Goal: Information Seeking & Learning: Learn about a topic

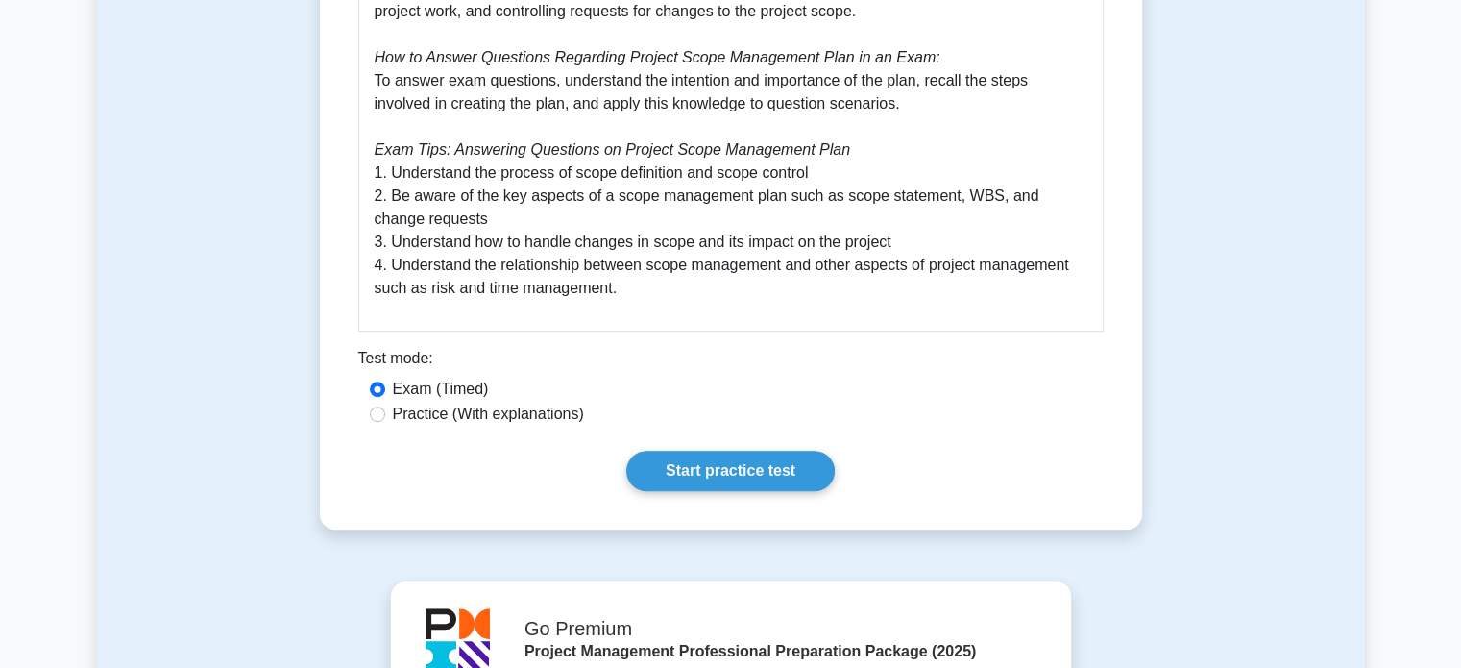
scroll to position [918, 0]
click at [718, 464] on link "Start practice test" at bounding box center [730, 471] width 208 height 40
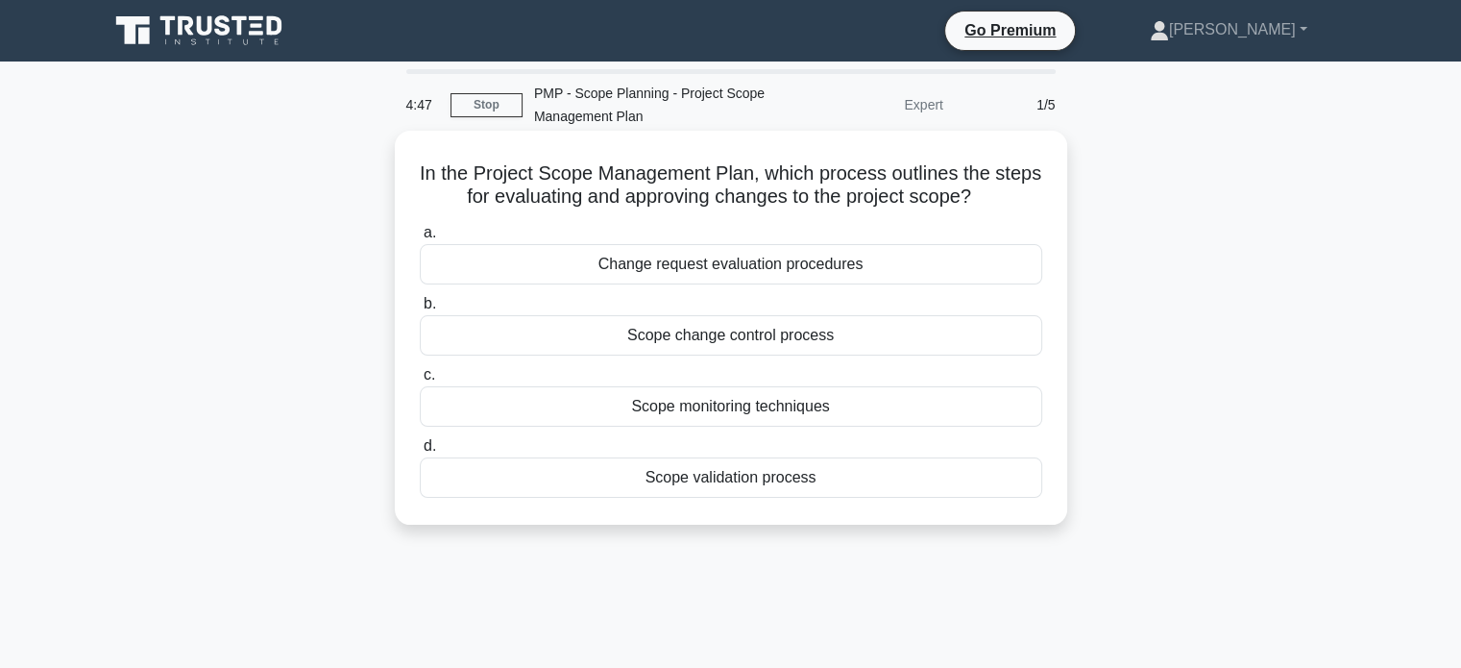
click at [766, 336] on div "Scope change control process" at bounding box center [731, 335] width 623 height 40
click at [420, 310] on input "b. Scope change control process" at bounding box center [420, 304] width 0 height 12
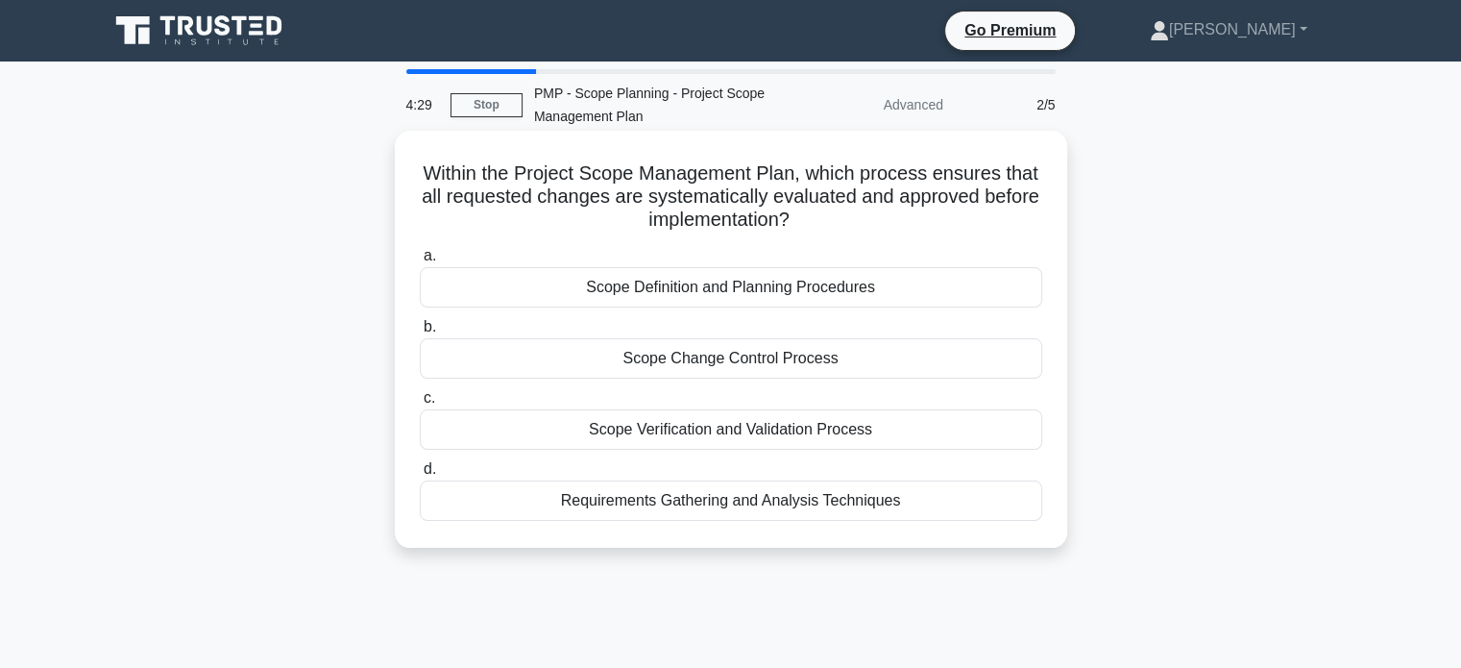
click at [746, 444] on div "Scope Verification and Validation Process" at bounding box center [731, 429] width 623 height 40
click at [420, 404] on input "c. Scope Verification and Validation Process" at bounding box center [420, 398] width 0 height 12
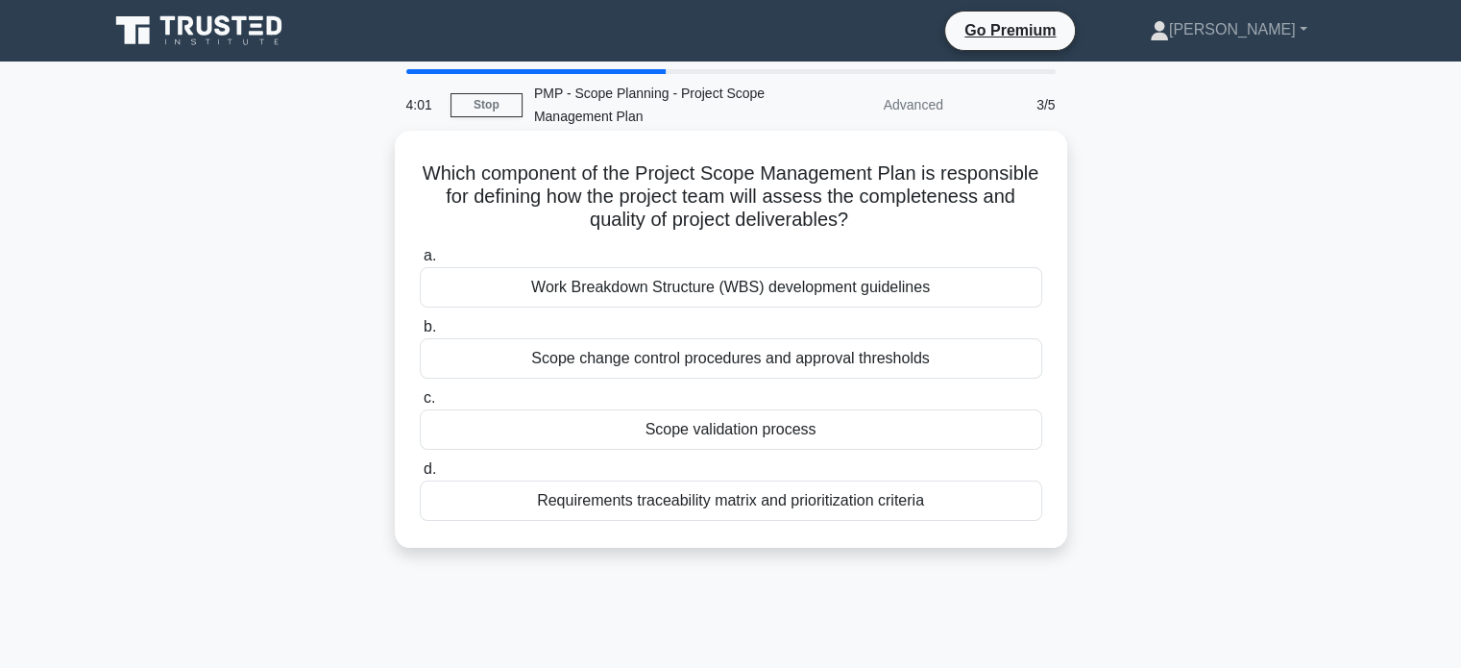
click at [761, 499] on div "Requirements traceability matrix and prioritization criteria" at bounding box center [731, 500] width 623 height 40
click at [420, 476] on input "d. Requirements traceability matrix and prioritization criteria" at bounding box center [420, 469] width 0 height 12
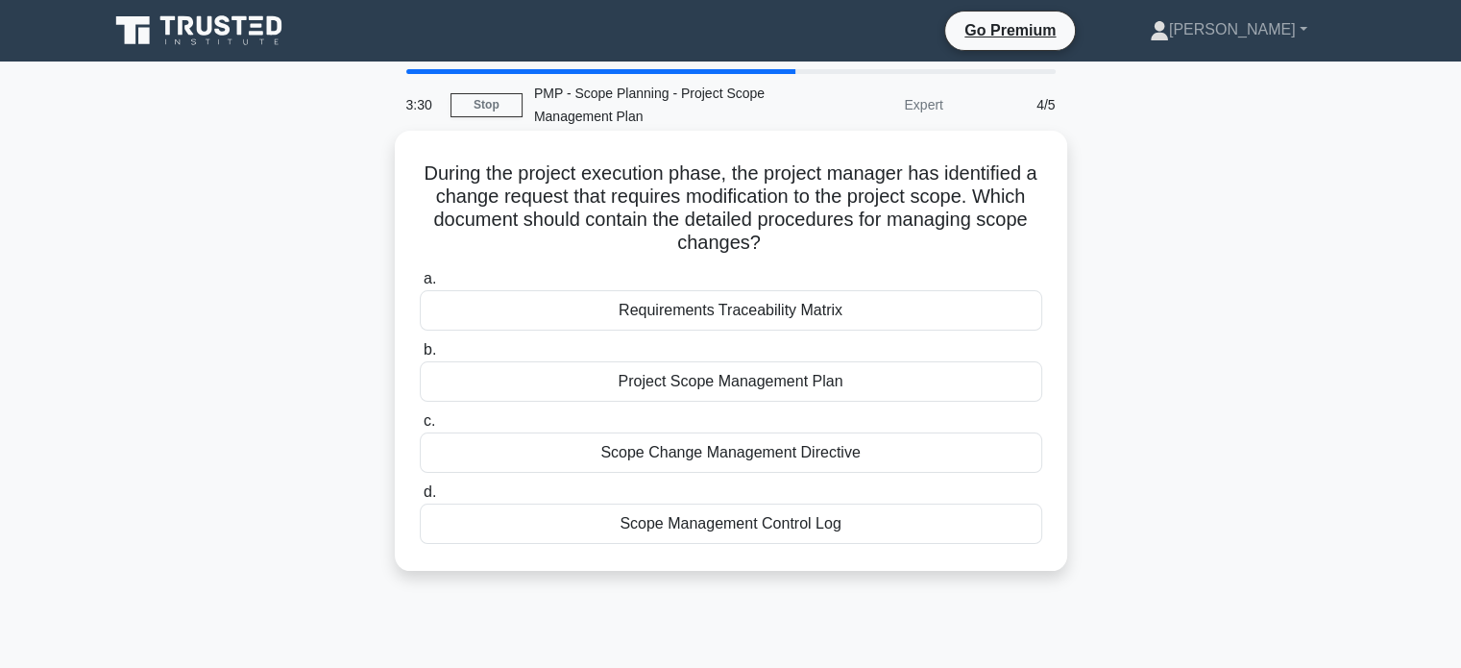
click at [801, 457] on div "Scope Change Management Directive" at bounding box center [731, 452] width 623 height 40
click at [420, 428] on input "c. Scope Change Management Directive" at bounding box center [420, 421] width 0 height 12
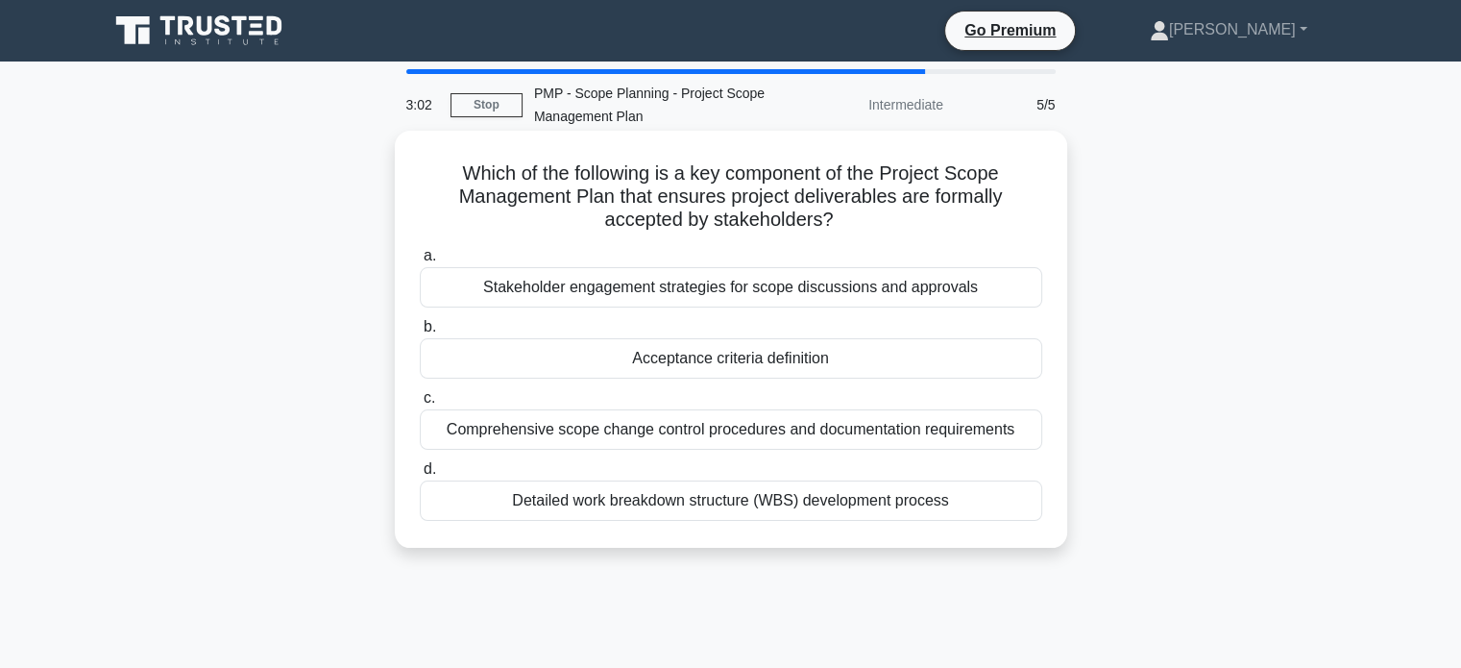
click at [776, 356] on div "Acceptance criteria definition" at bounding box center [731, 358] width 623 height 40
click at [420, 333] on input "b. Acceptance criteria definition" at bounding box center [420, 327] width 0 height 12
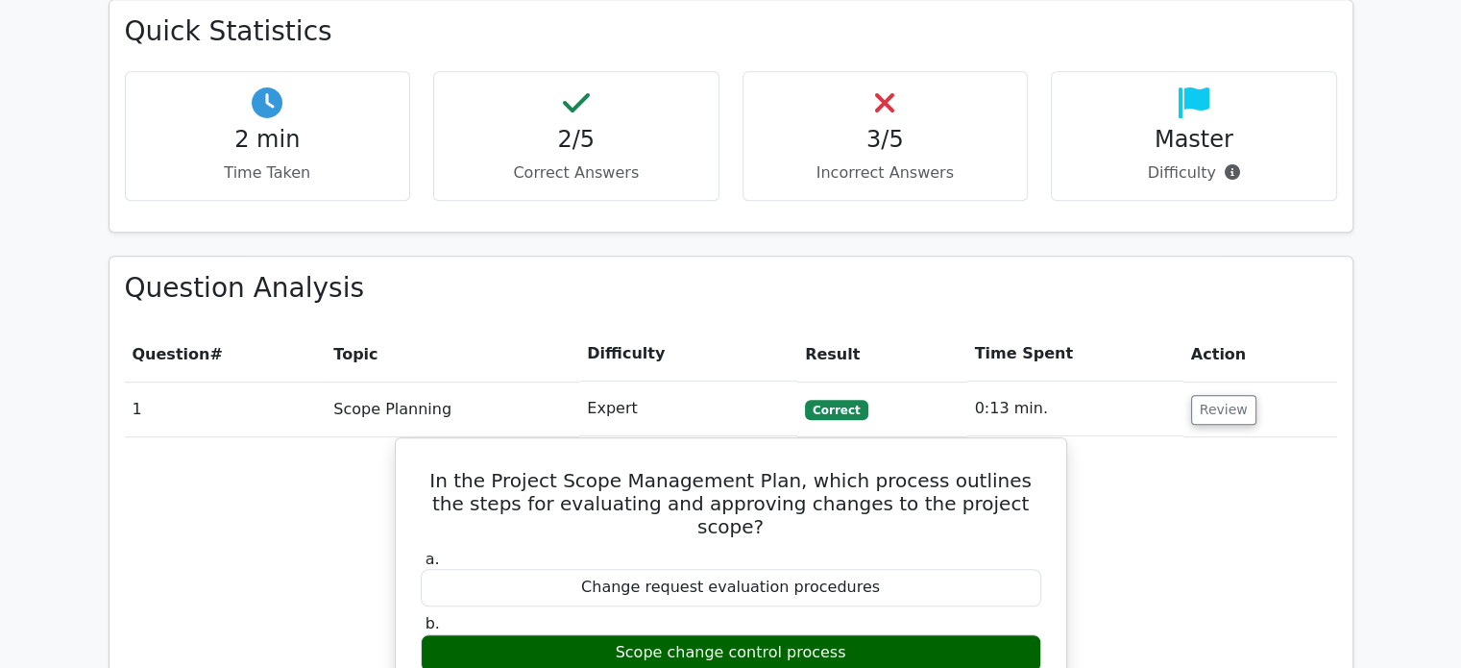
scroll to position [1136, 0]
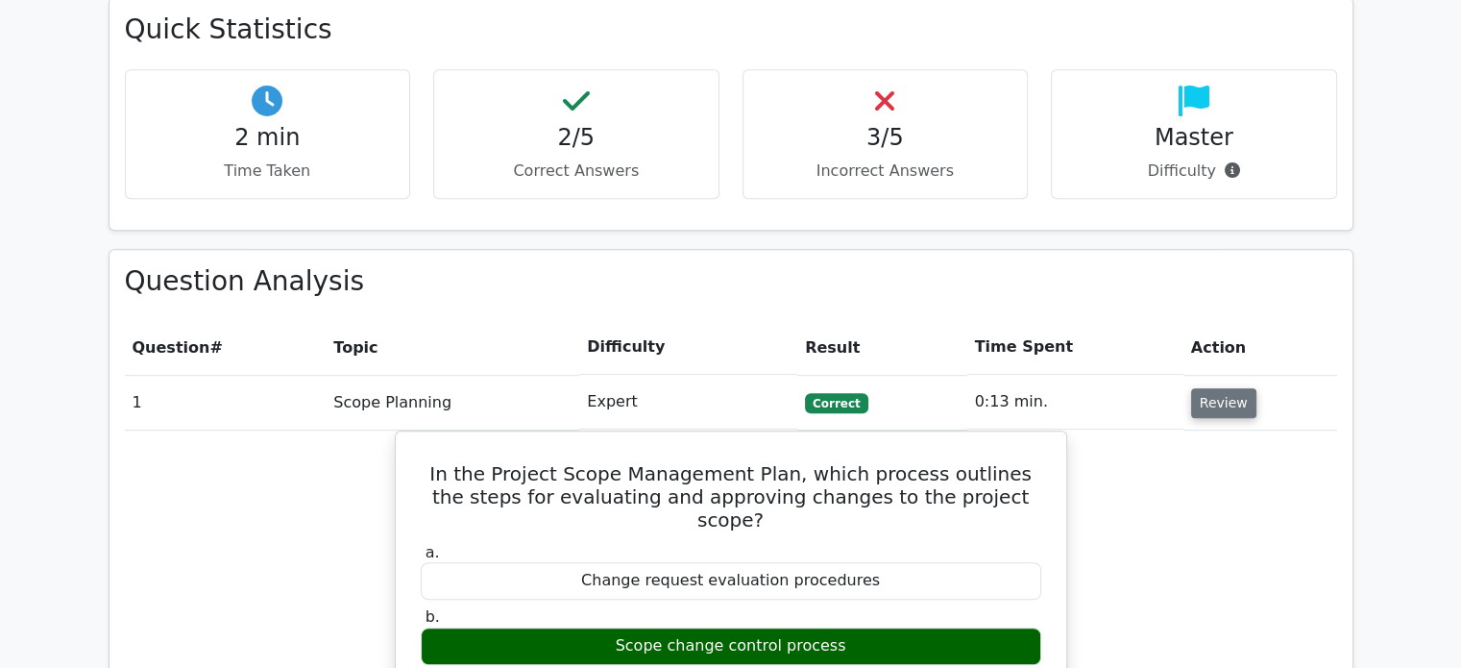
click at [1207, 388] on button "Review" at bounding box center [1223, 403] width 65 height 30
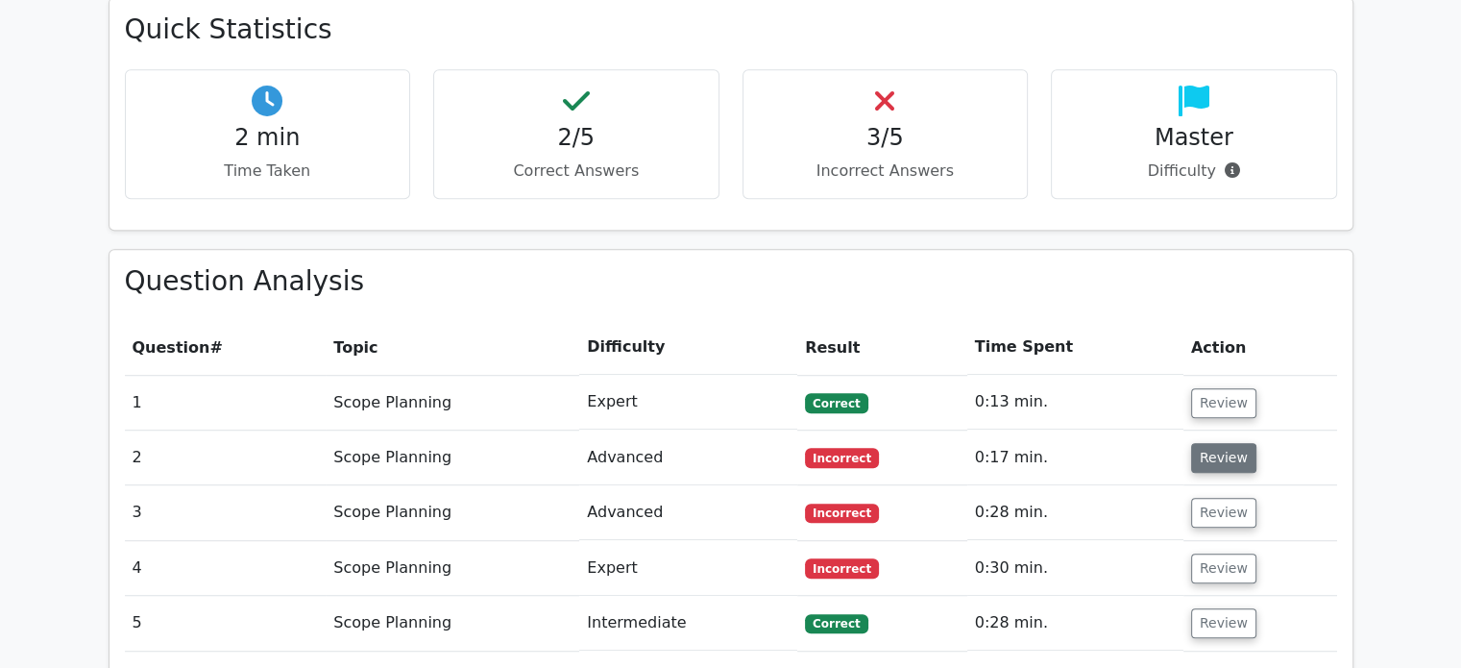
click at [1216, 443] on button "Review" at bounding box center [1223, 458] width 65 height 30
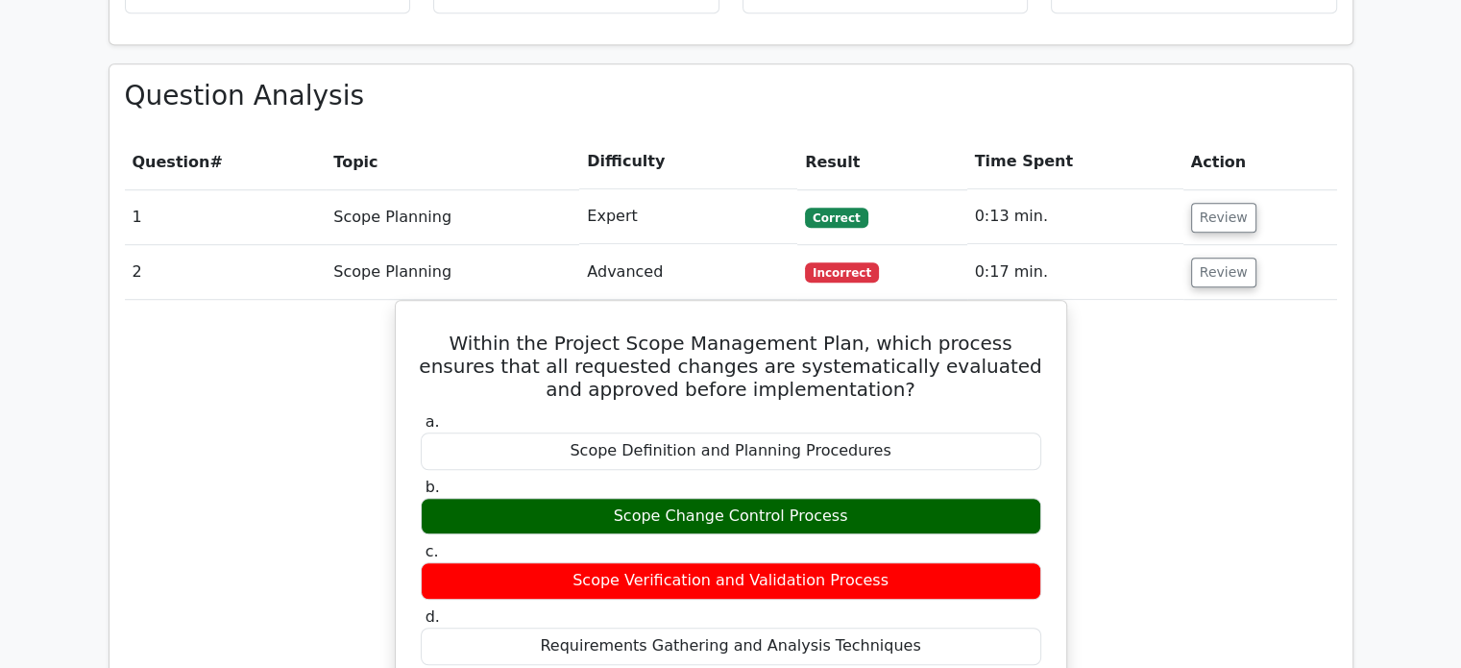
scroll to position [1320, 0]
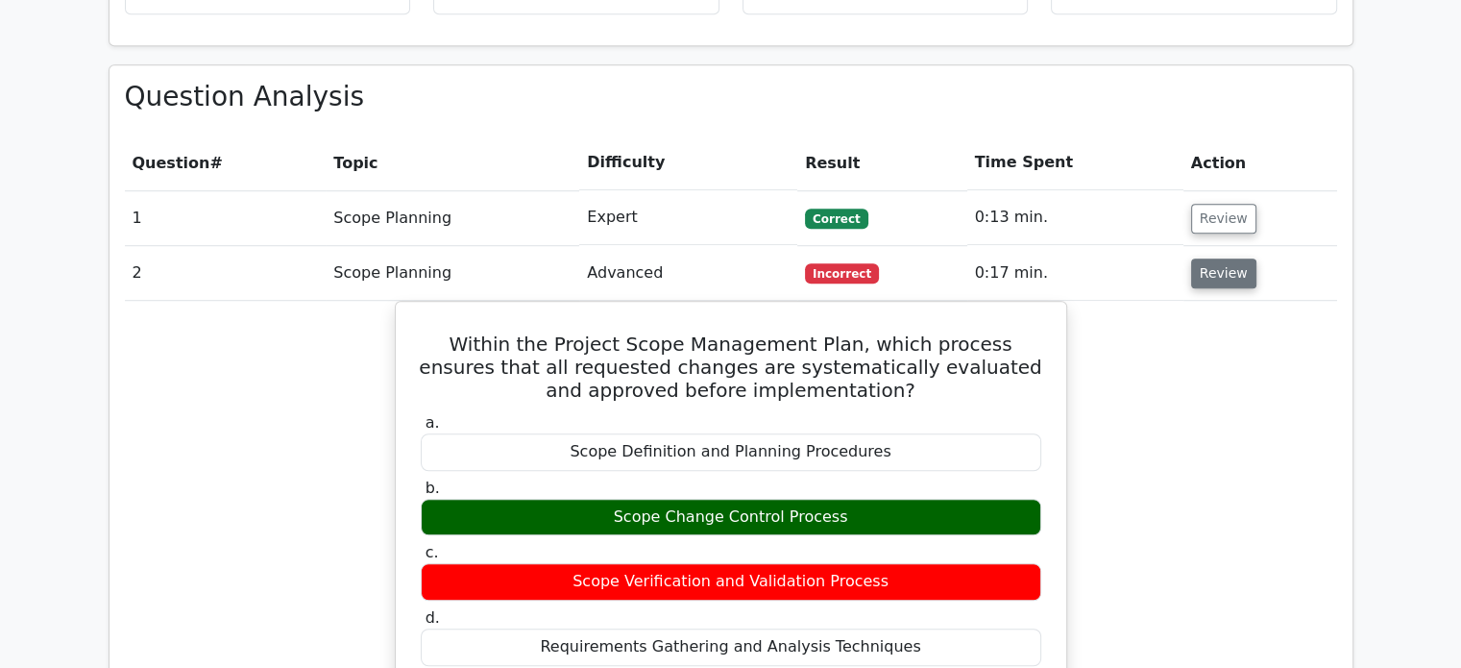
click at [1219, 258] on button "Review" at bounding box center [1223, 273] width 65 height 30
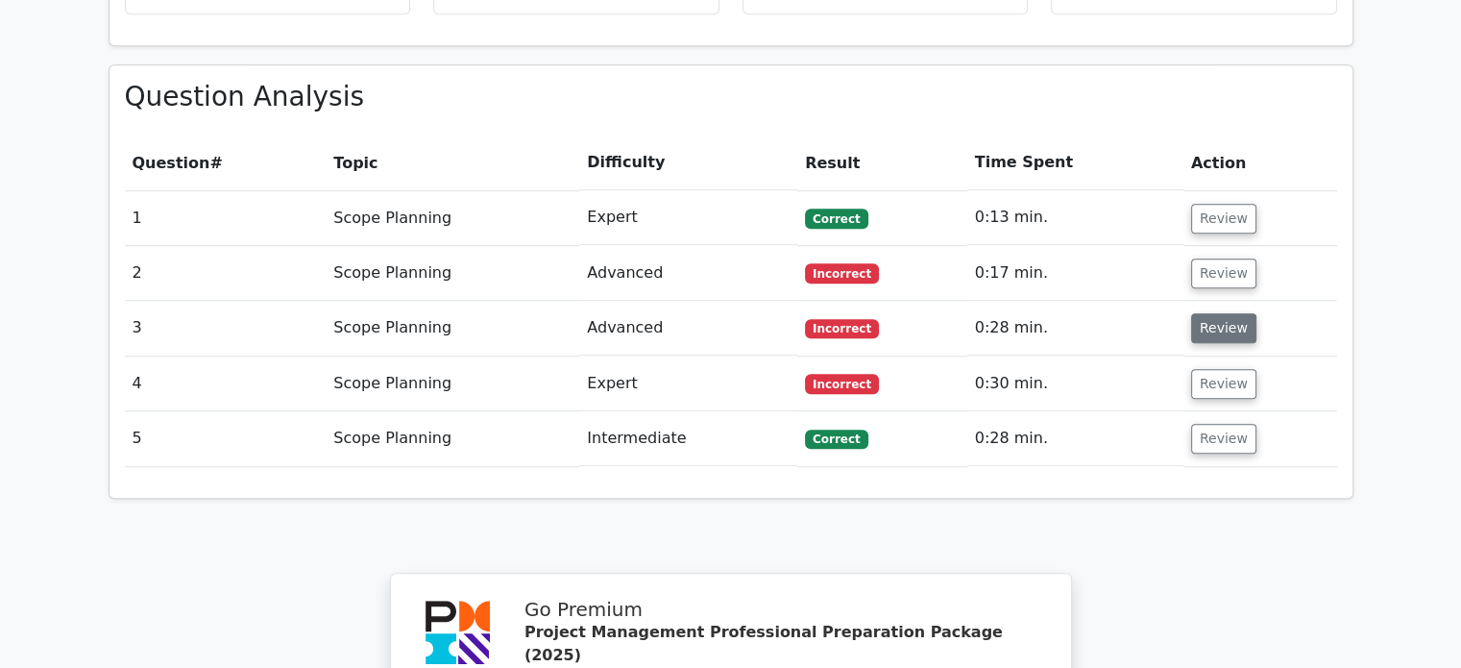
click at [1215, 313] on button "Review" at bounding box center [1223, 328] width 65 height 30
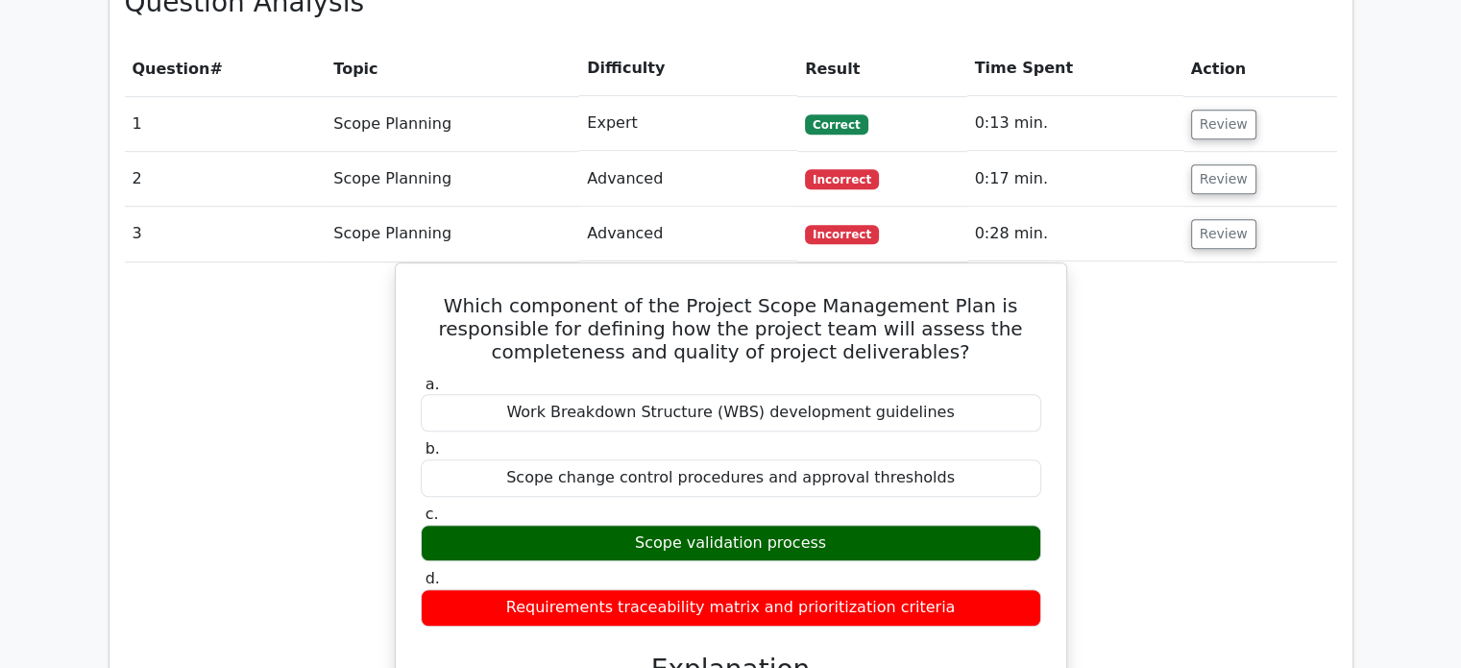
scroll to position [1417, 0]
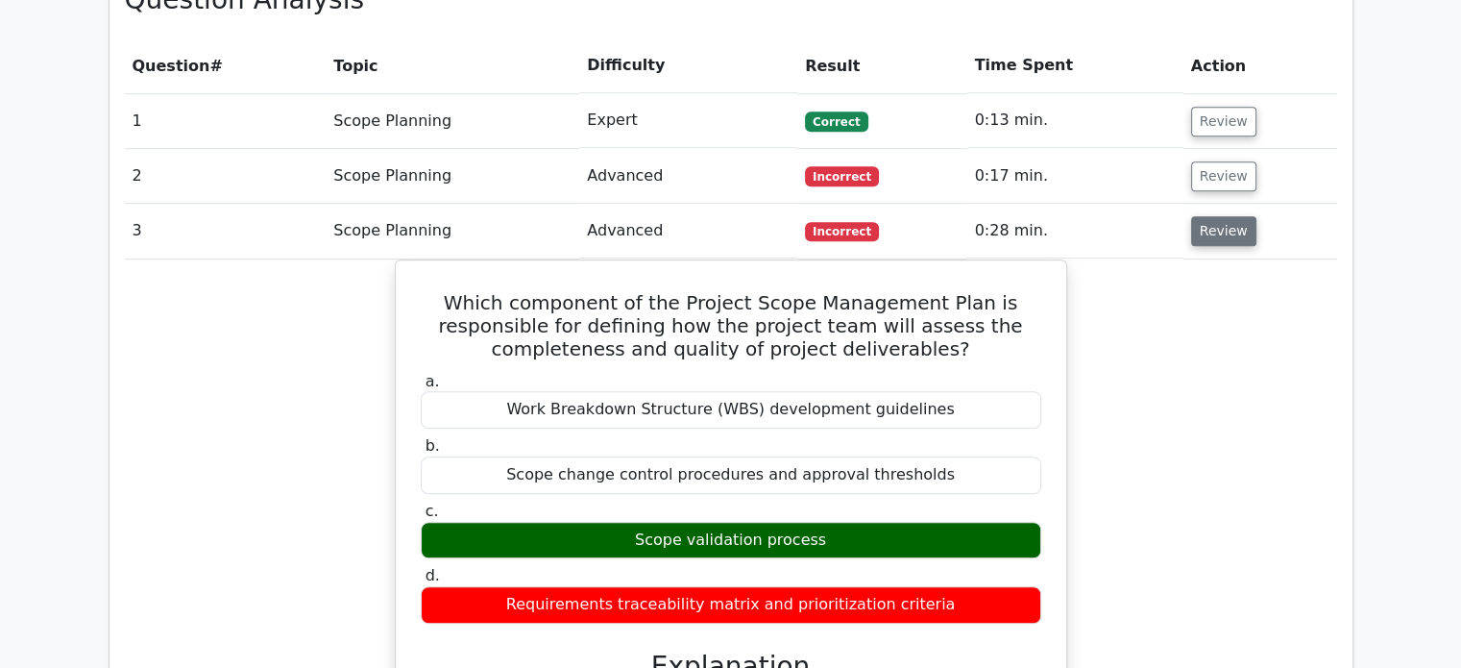
click at [1230, 216] on button "Review" at bounding box center [1223, 231] width 65 height 30
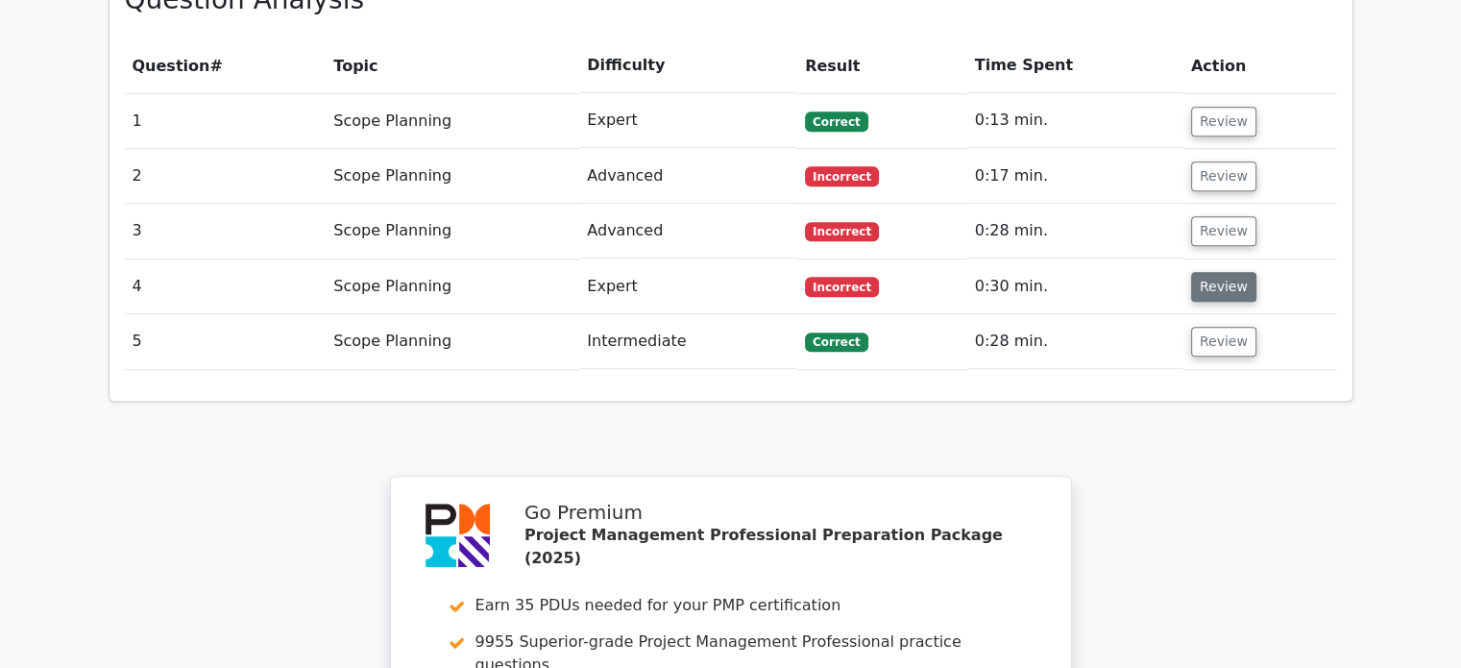
click at [1222, 272] on button "Review" at bounding box center [1223, 287] width 65 height 30
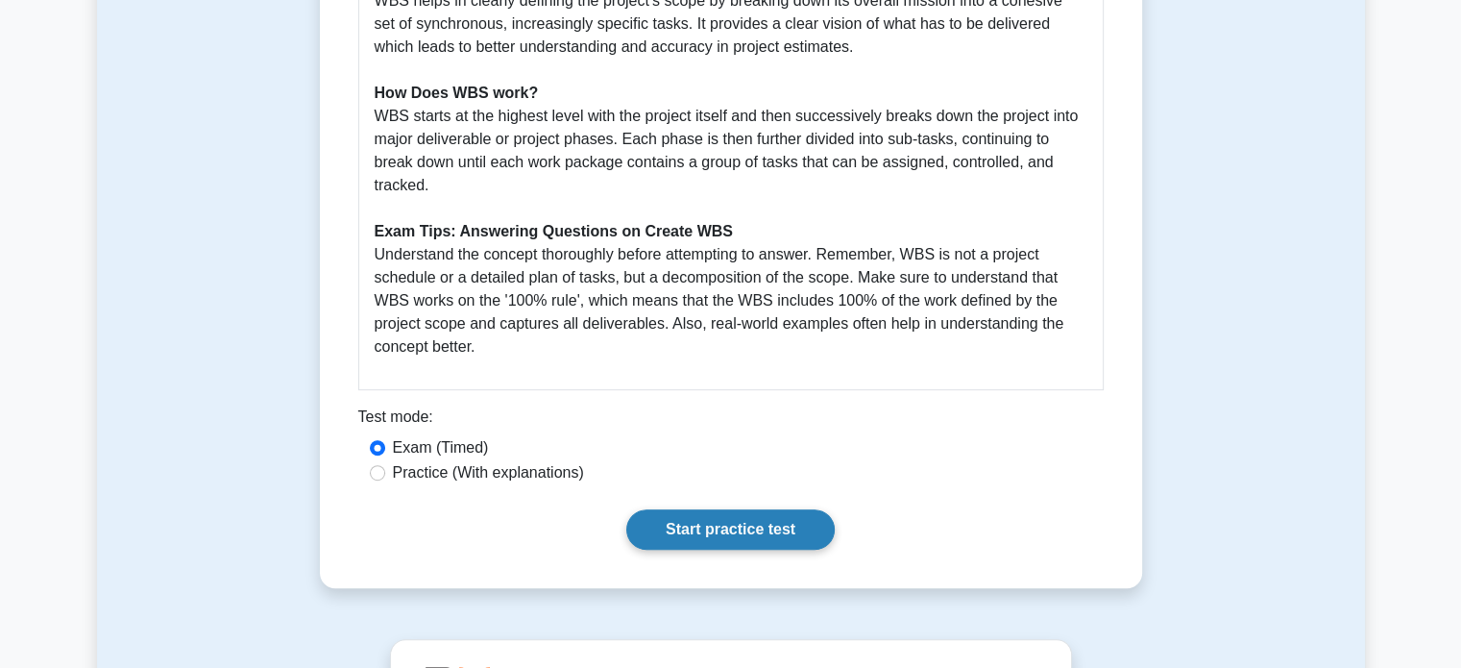
click at [731, 525] on link "Start practice test" at bounding box center [730, 529] width 208 height 40
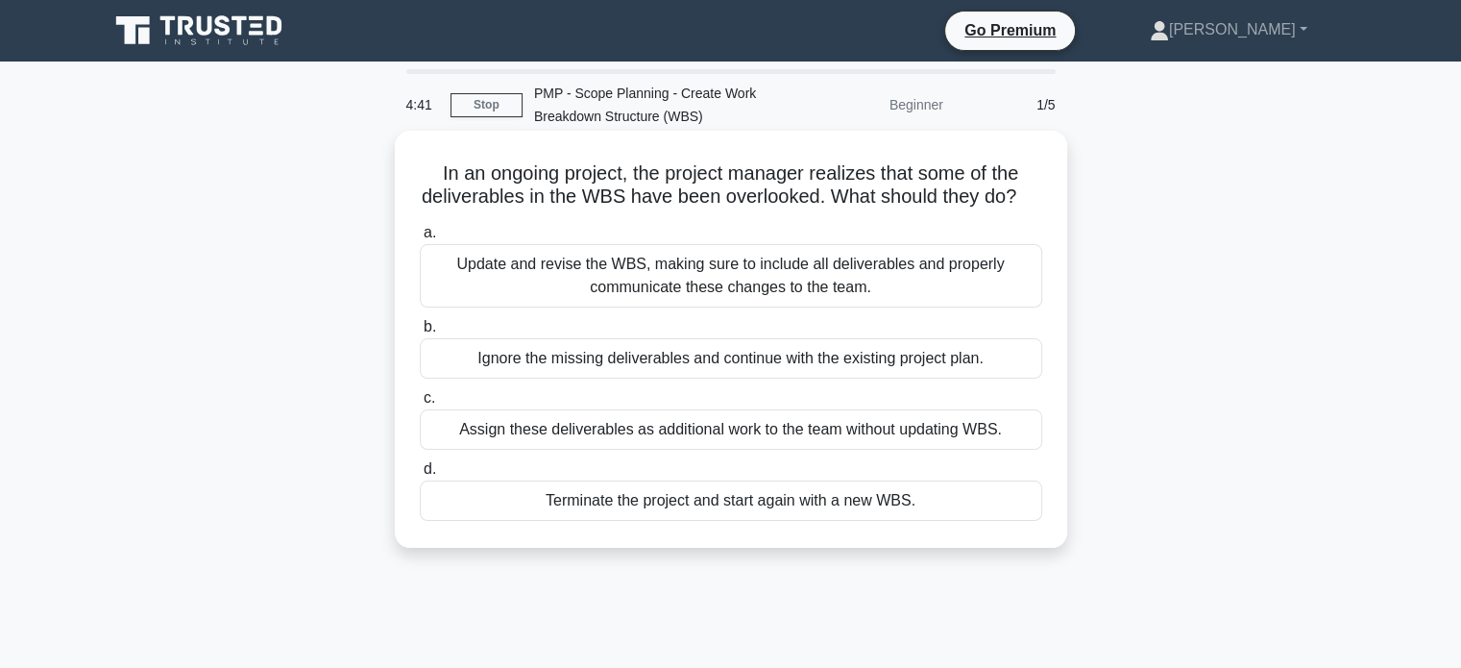
click at [803, 303] on div "Update and revise the WBS, making sure to include all deliverables and properly…" at bounding box center [731, 275] width 623 height 63
click at [420, 239] on input "a. Update and revise the WBS, making sure to include all deliverables and prope…" at bounding box center [420, 233] width 0 height 12
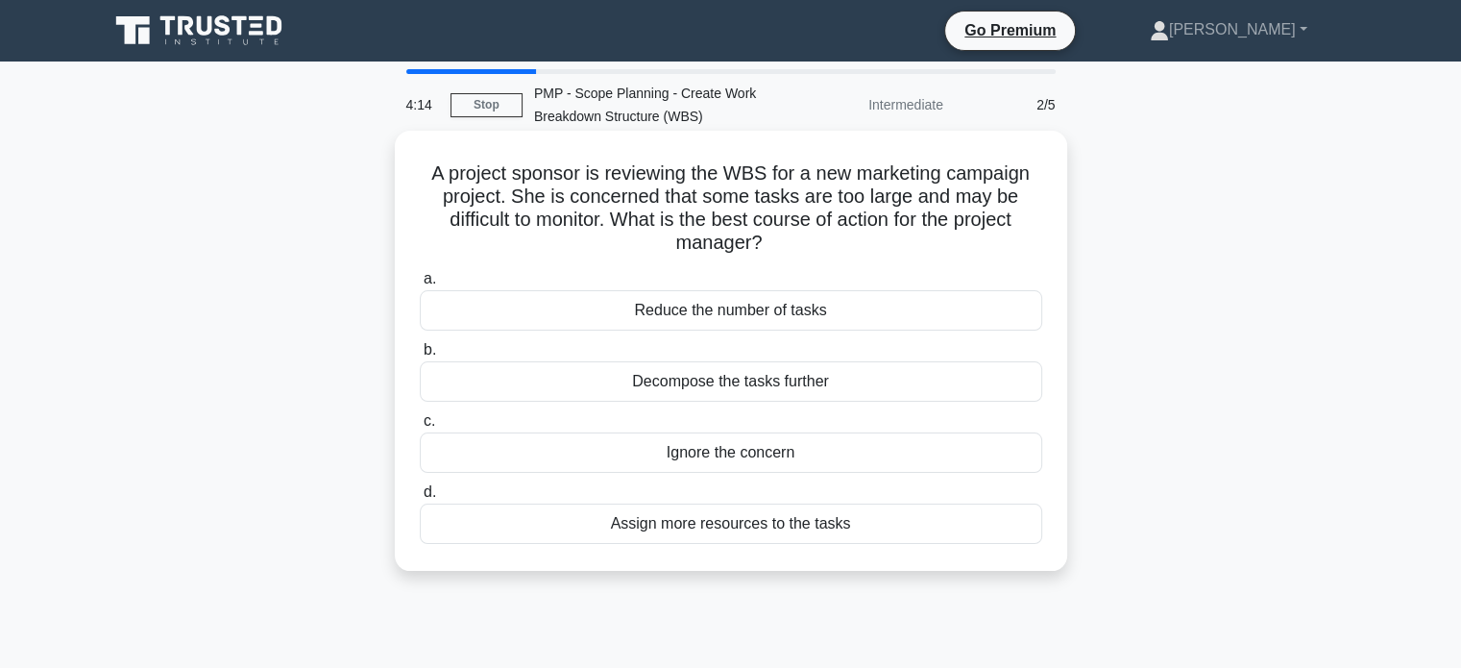
click at [794, 376] on div "Decompose the tasks further" at bounding box center [731, 381] width 623 height 40
click at [420, 356] on input "b. Decompose the tasks further" at bounding box center [420, 350] width 0 height 12
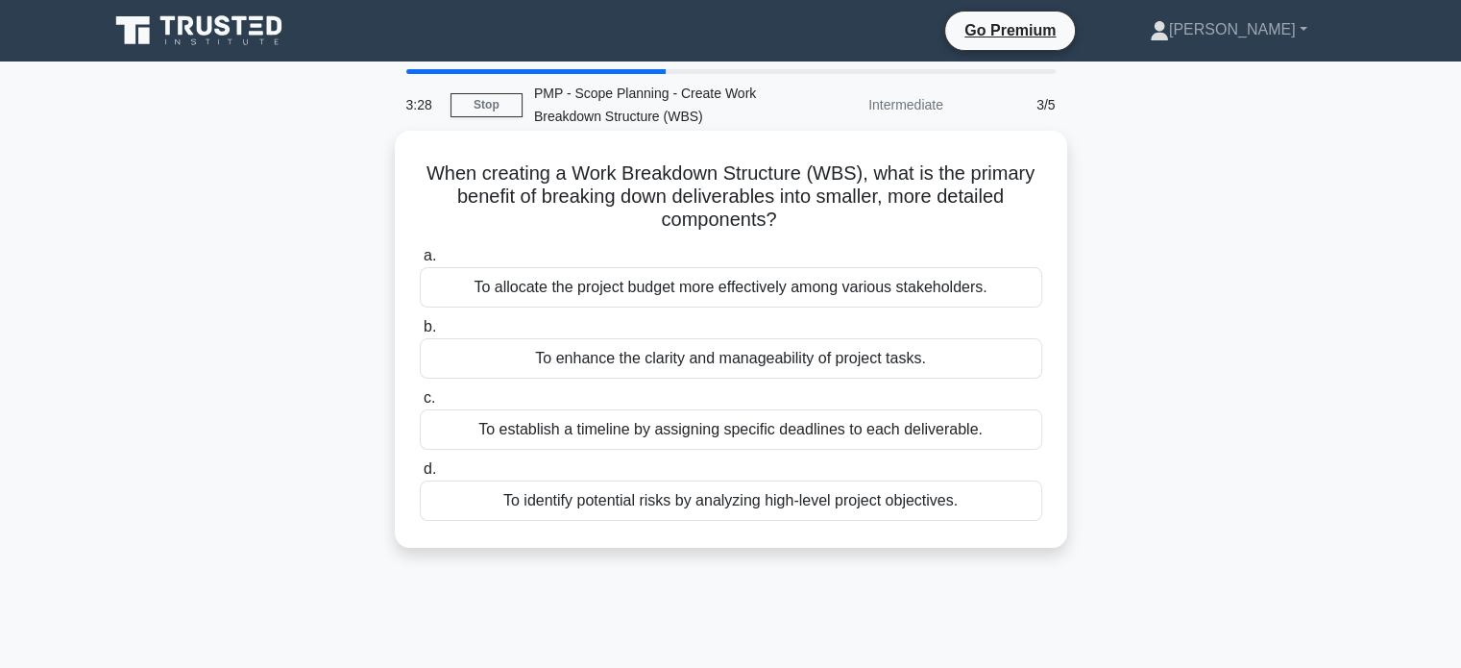
click at [799, 433] on div "To establish a timeline by assigning specific deadlines to each deliverable." at bounding box center [731, 429] width 623 height 40
click at [420, 404] on input "c. To establish a timeline by assigning specific deadlines to each deliverable." at bounding box center [420, 398] width 0 height 12
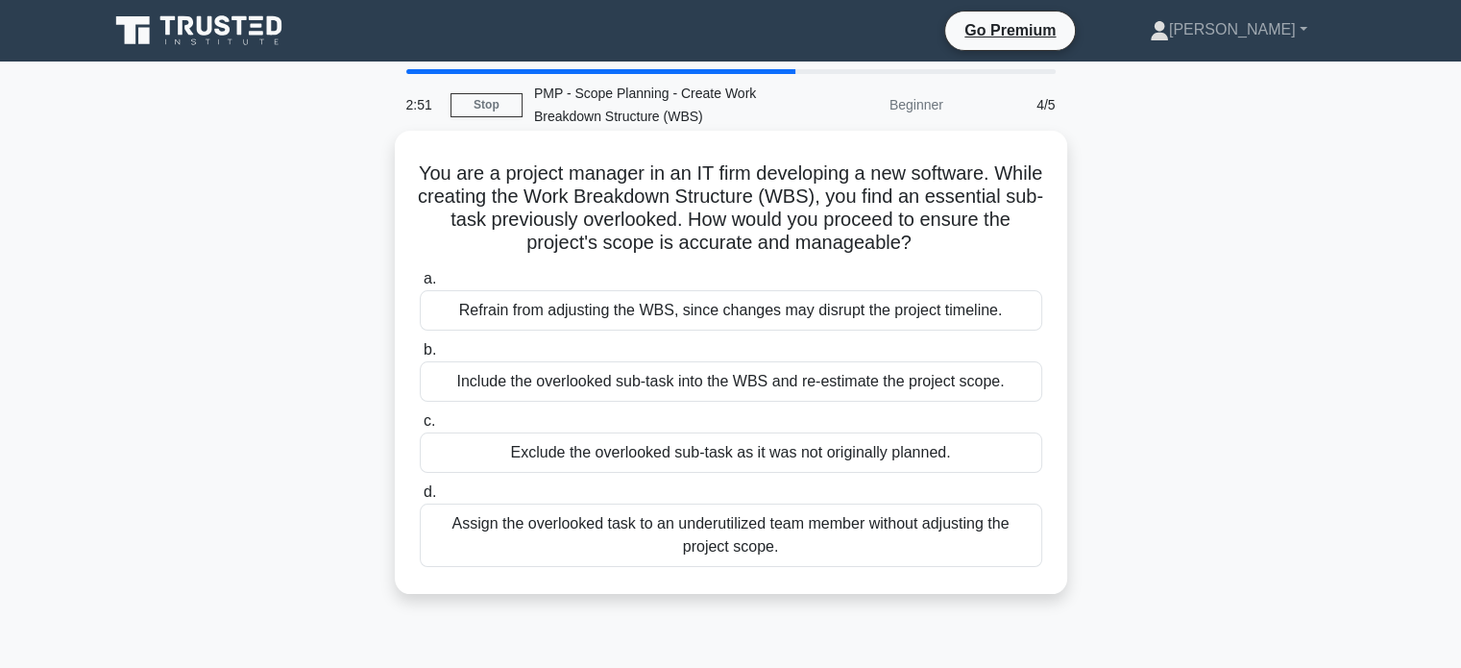
click at [761, 376] on div "Include the overlooked sub-task into the WBS and re-estimate the project scope." at bounding box center [731, 381] width 623 height 40
click at [420, 356] on input "b. Include the overlooked sub-task into the WBS and re-estimate the project sco…" at bounding box center [420, 350] width 0 height 12
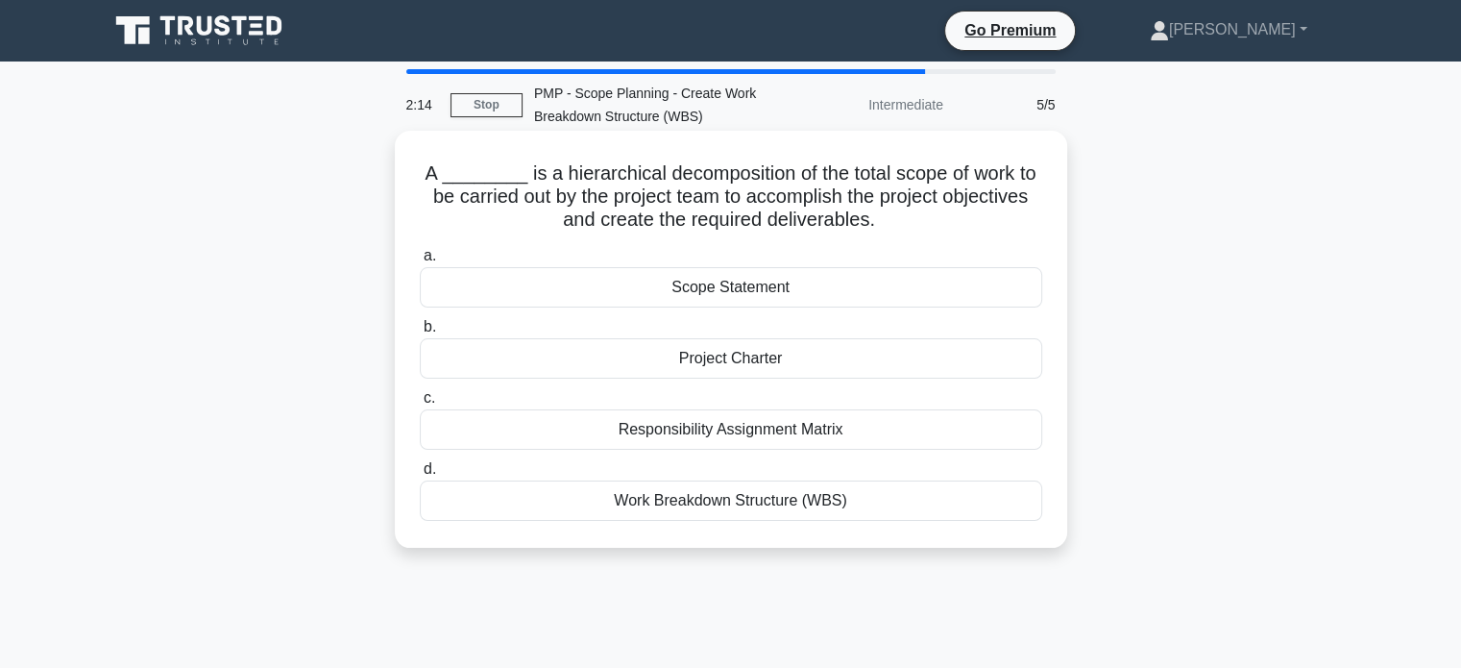
click at [773, 500] on div "Work Breakdown Structure (WBS)" at bounding box center [731, 500] width 623 height 40
click at [420, 476] on input "d. Work Breakdown Structure (WBS)" at bounding box center [420, 469] width 0 height 12
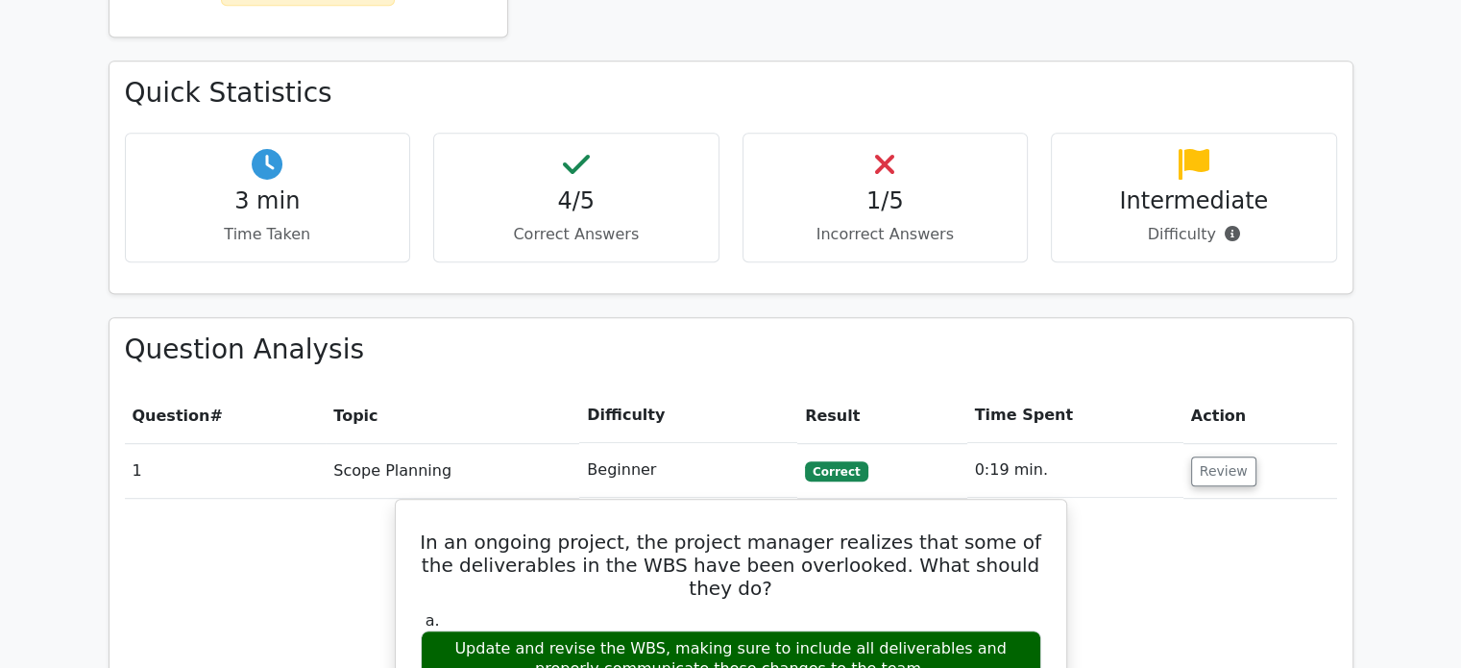
scroll to position [1074, 0]
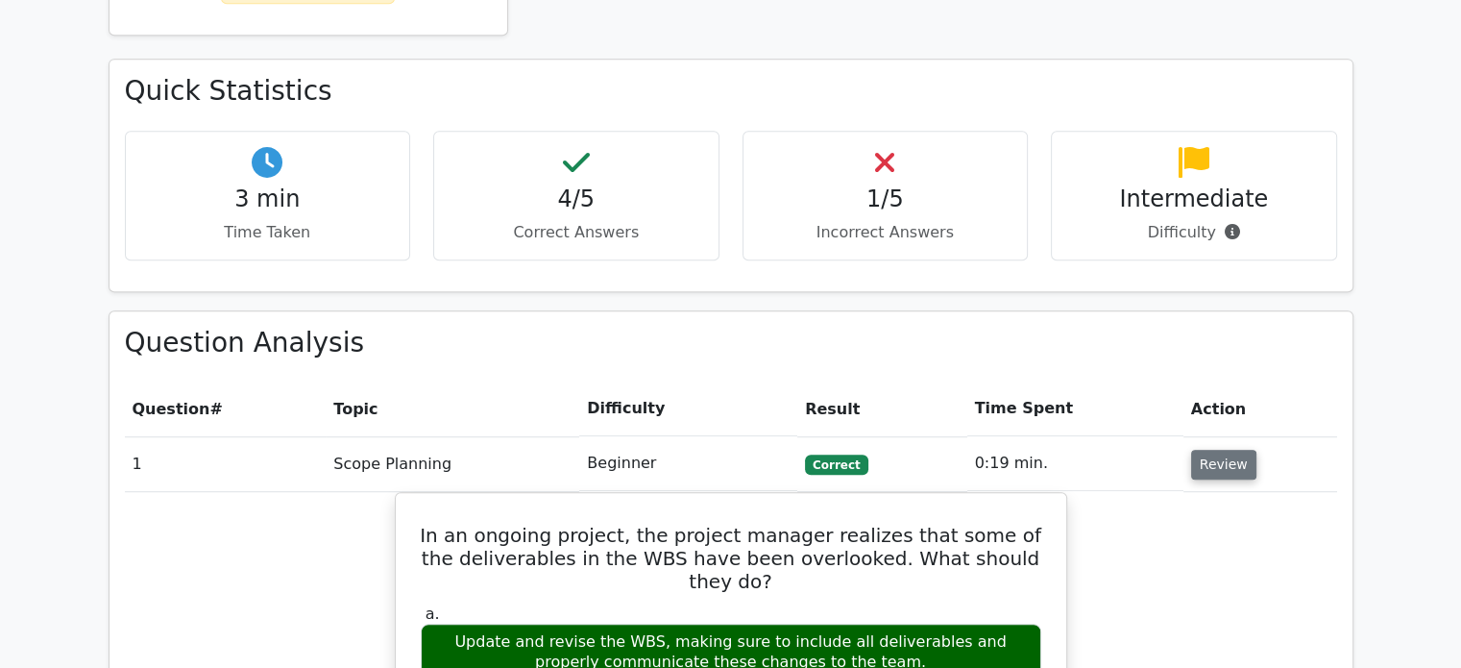
click at [1234, 450] on button "Review" at bounding box center [1223, 465] width 65 height 30
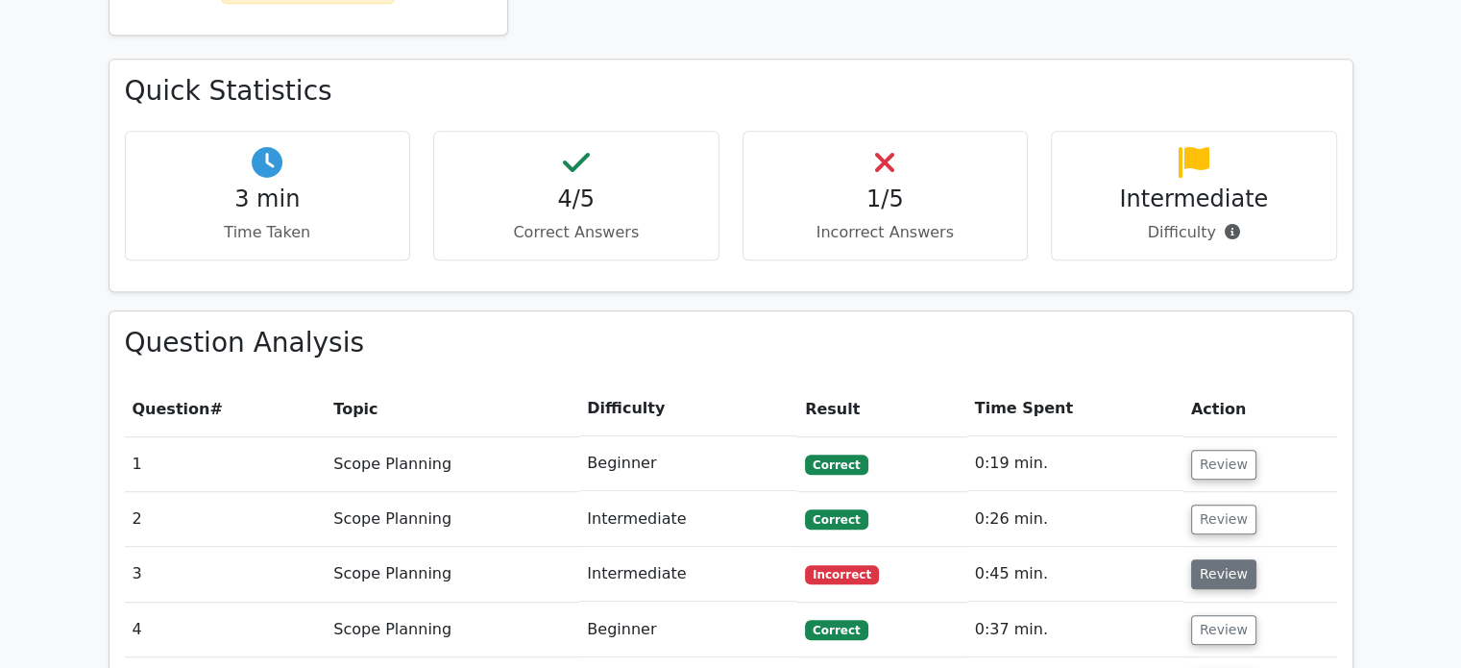
click at [1210, 559] on button "Review" at bounding box center [1223, 574] width 65 height 30
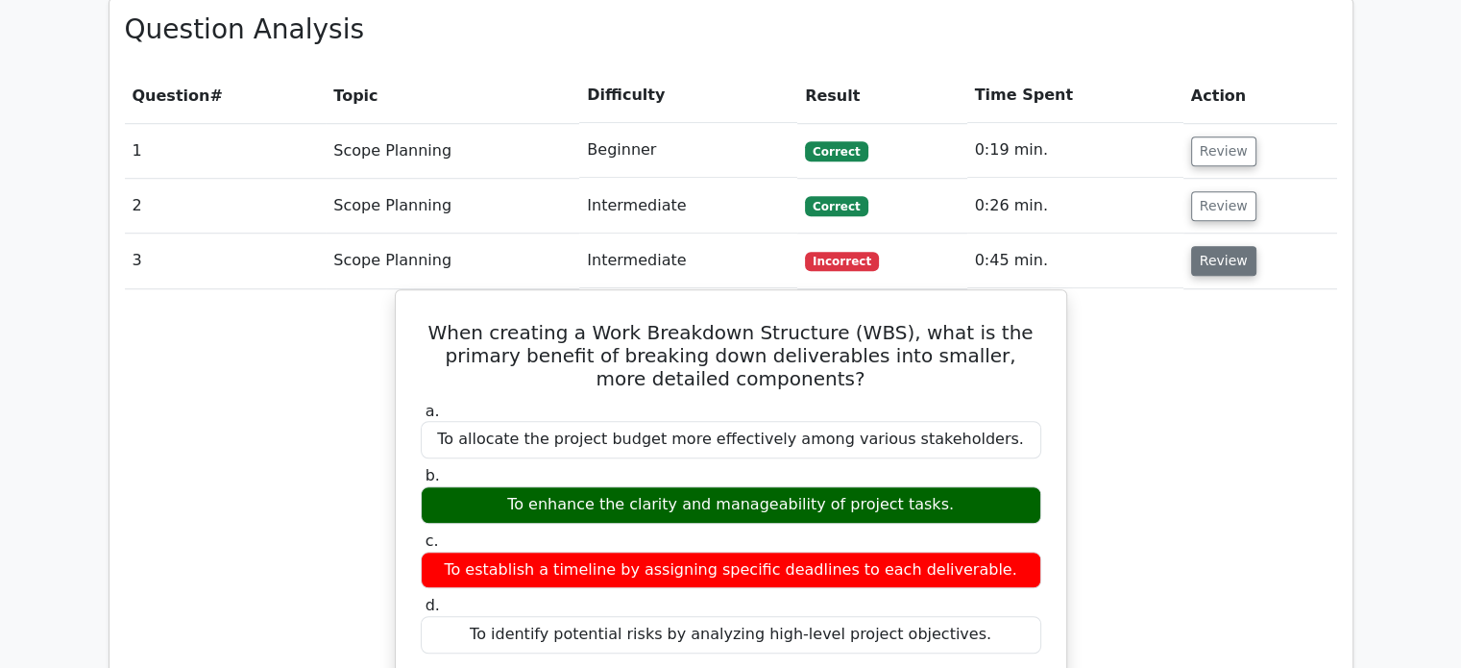
scroll to position [1389, 0]
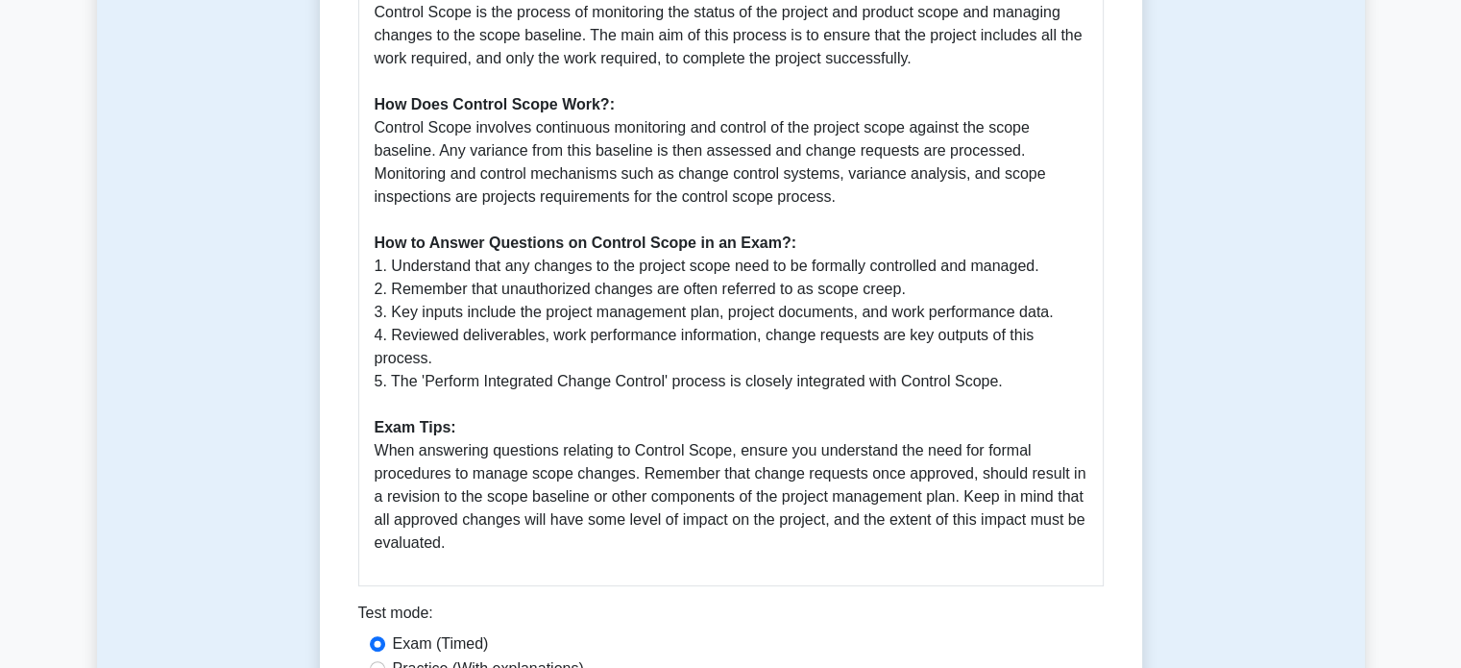
click at [602, 229] on p "Why is Control Scope Important?: Control Scope is a critical process in Project…" at bounding box center [731, 197] width 713 height 715
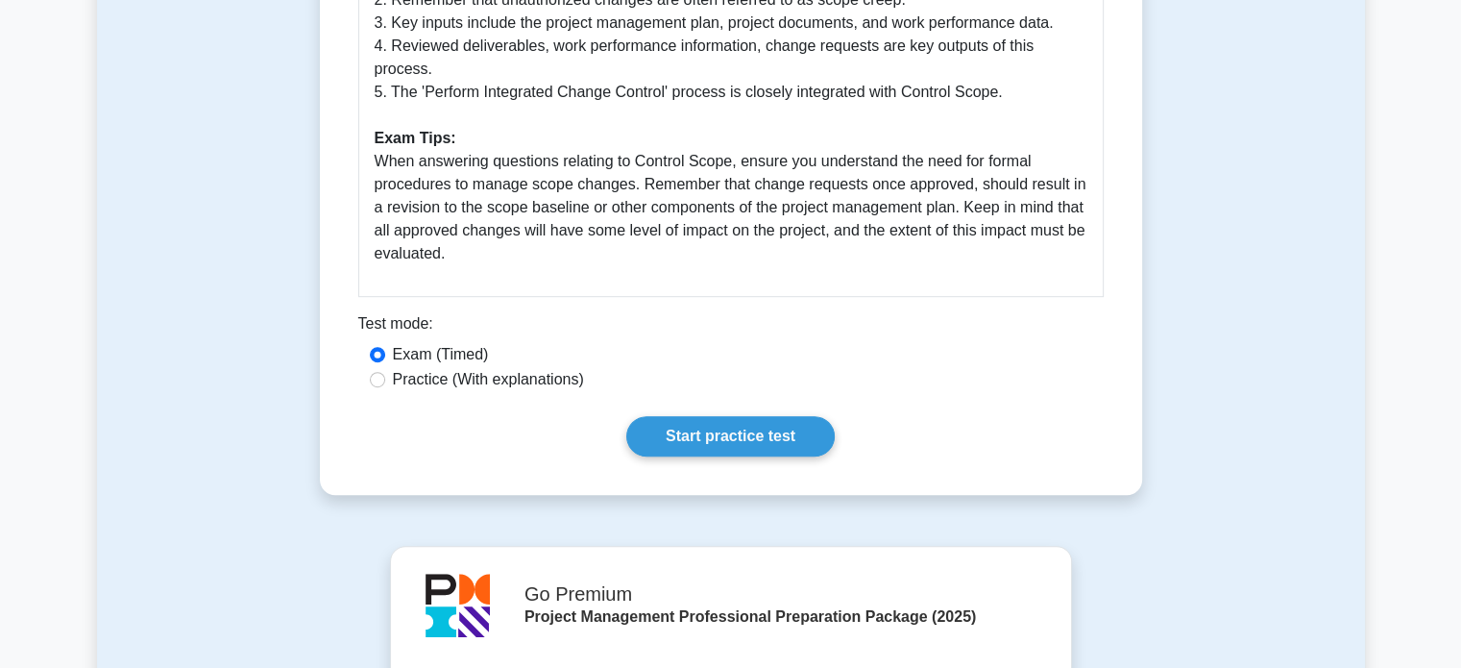
scroll to position [997, 0]
